Goal: Task Accomplishment & Management: Manage account settings

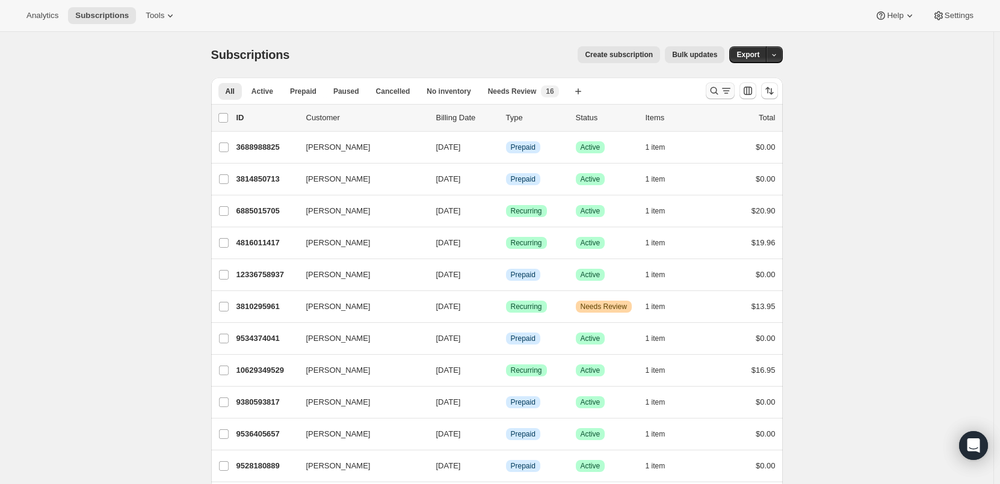
click at [725, 88] on icon "Search and filter results" at bounding box center [726, 91] width 12 height 12
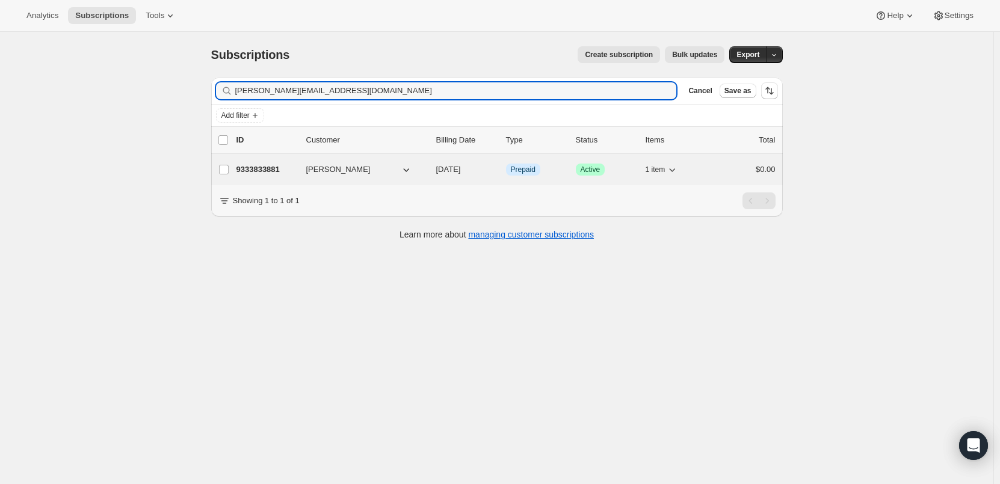
type input "[PERSON_NAME][EMAIL_ADDRESS][DOMAIN_NAME]"
click at [332, 170] on span "[PERSON_NAME]" at bounding box center [338, 170] width 64 height 12
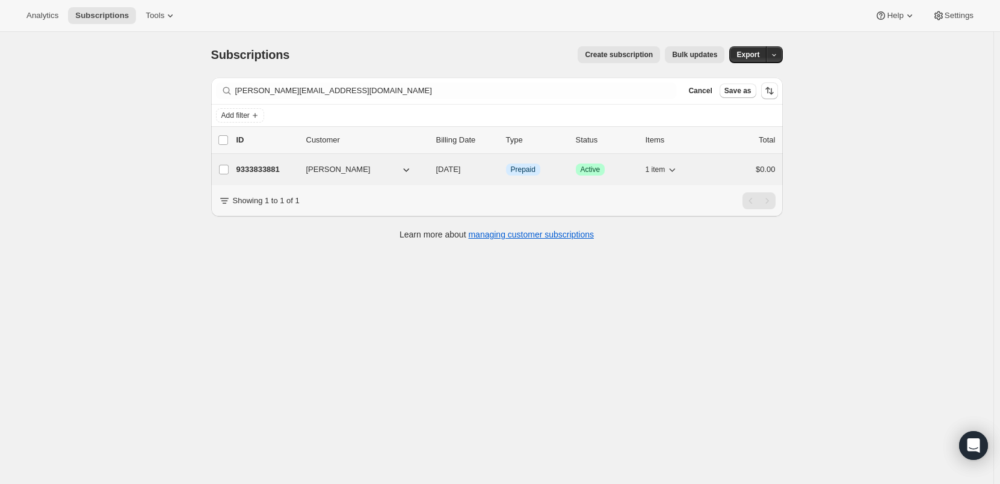
click at [332, 170] on span "[PERSON_NAME]" at bounding box center [338, 170] width 64 height 12
click at [265, 167] on p "9333833881" at bounding box center [266, 170] width 60 height 12
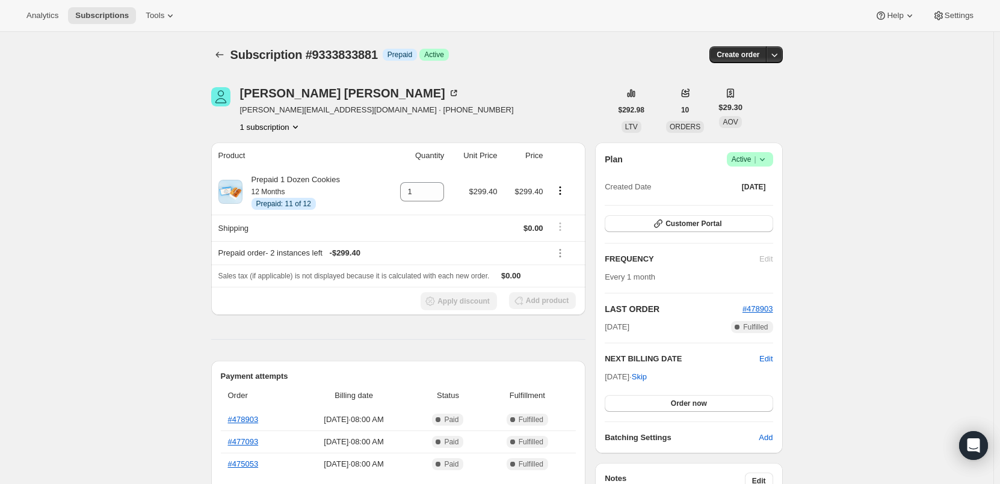
scroll to position [120, 0]
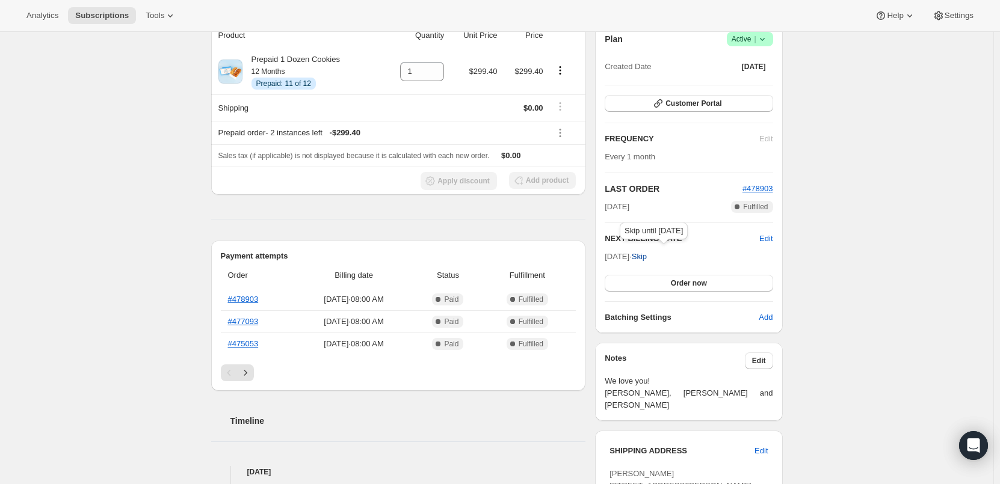
click at [647, 261] on span "Skip" at bounding box center [639, 257] width 15 height 12
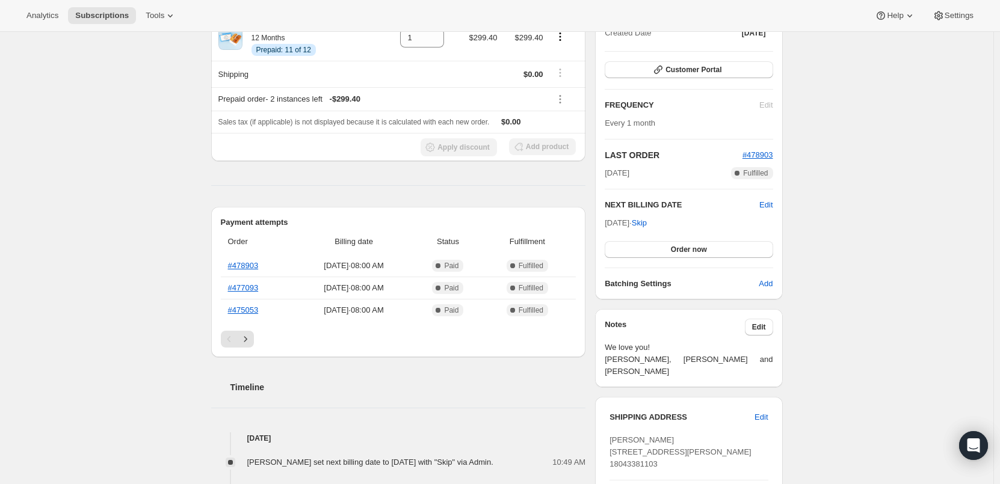
scroll to position [0, 0]
